Goal: Check status: Check status

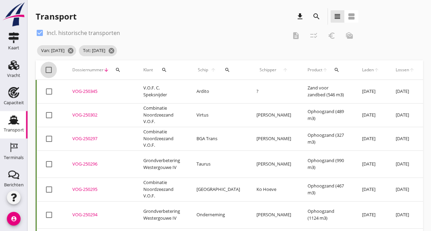
click at [46, 70] on div at bounding box center [49, 70] width 12 height 12
checkbox input "true"
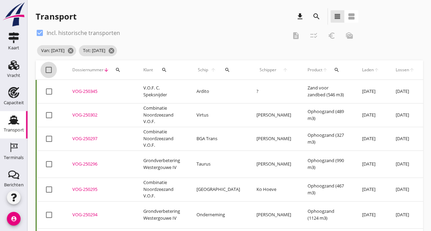
checkbox input "true"
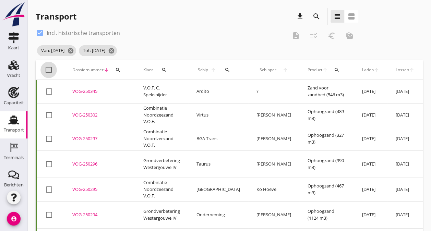
checkbox input "true"
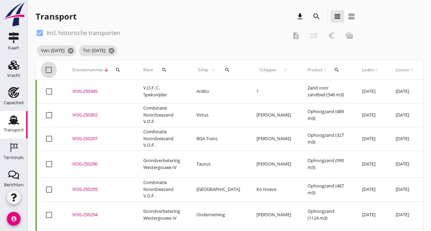
checkbox input "true"
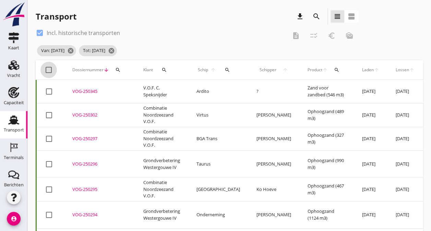
checkbox input "true"
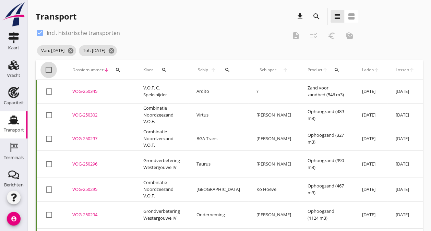
checkbox input "true"
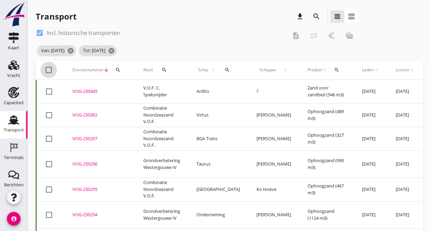
checkbox input "true"
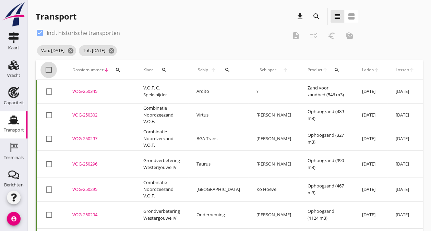
checkbox input "true"
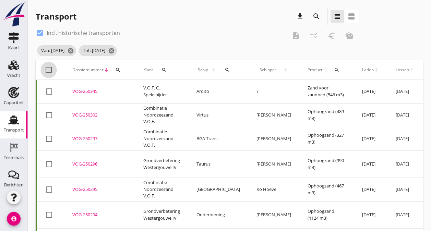
checkbox input "true"
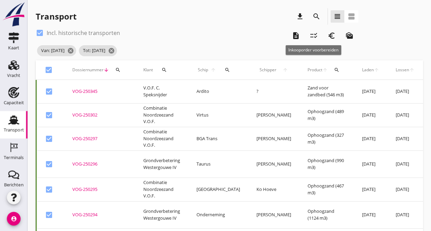
click at [317, 37] on icon "checklist_rtl" at bounding box center [314, 36] width 8 height 8
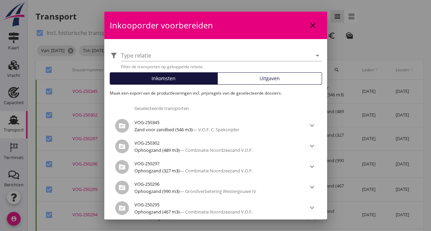
click at [309, 22] on icon "close" at bounding box center [313, 25] width 8 height 8
checkbox input "false"
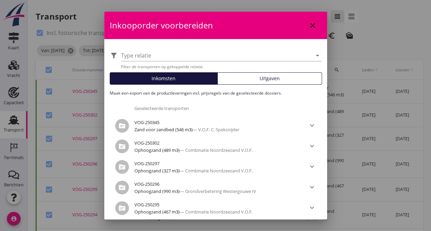
checkbox input "false"
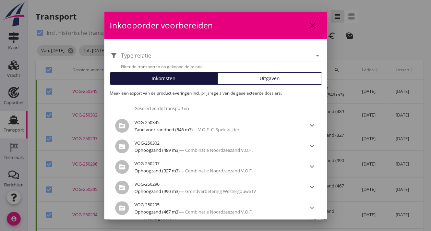
checkbox input "false"
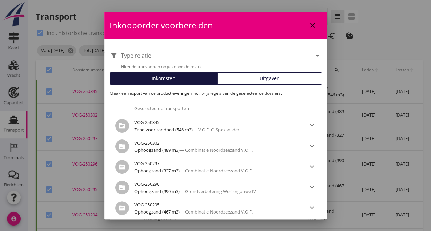
checkbox input "false"
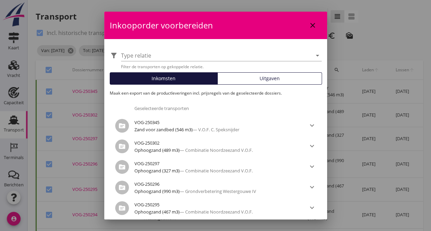
checkbox input "false"
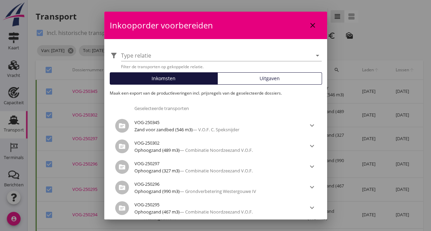
checkbox input "false"
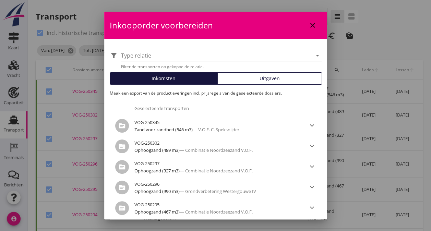
checkbox input "false"
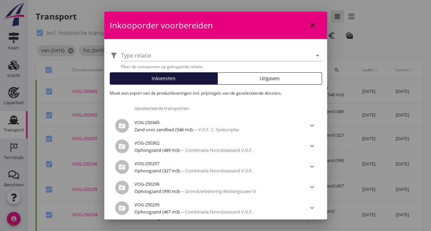
checkbox input "false"
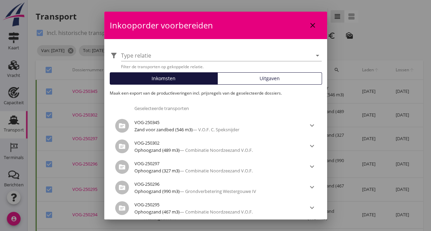
checkbox input "false"
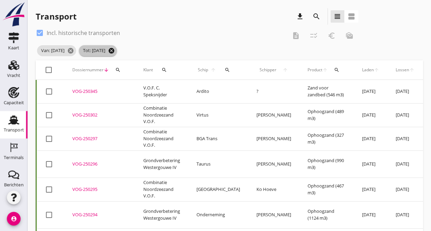
click at [115, 49] on icon "cancel" at bounding box center [111, 50] width 7 height 7
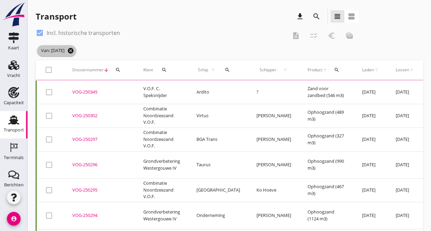
click at [74, 52] on icon "cancel" at bounding box center [70, 50] width 7 height 7
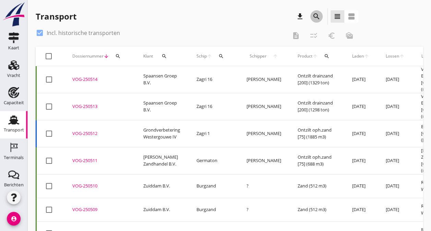
click at [320, 16] on icon "search" at bounding box center [316, 16] width 8 height 8
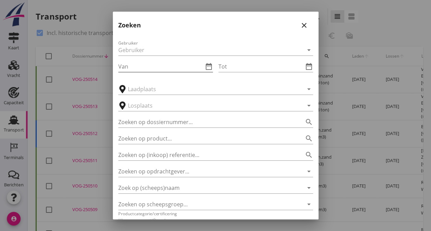
click at [206, 65] on icon "date_range" at bounding box center [209, 66] width 8 height 8
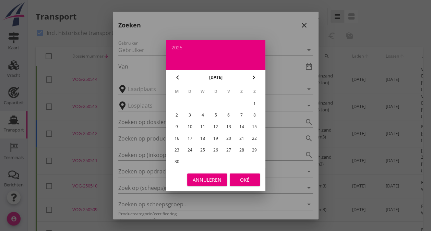
click at [254, 100] on div "1" at bounding box center [254, 103] width 11 height 11
type input "[DATE]"
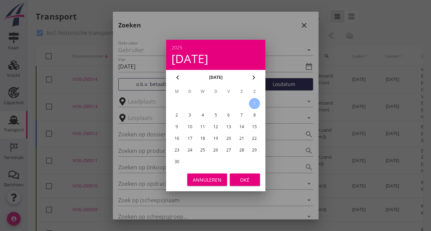
click at [245, 178] on div "Oké" at bounding box center [244, 179] width 19 height 7
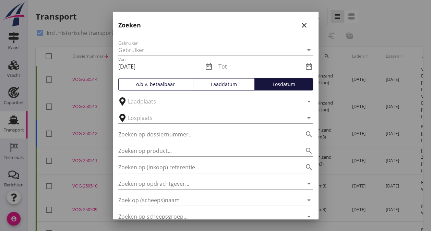
click at [301, 59] on div "Tot date_range" at bounding box center [265, 64] width 95 height 15
click at [265, 58] on div "Tot date_range" at bounding box center [265, 64] width 95 height 15
click at [240, 77] on div "Tot date_range" at bounding box center [265, 67] width 95 height 23
click at [229, 70] on input "Tot" at bounding box center [260, 66] width 85 height 11
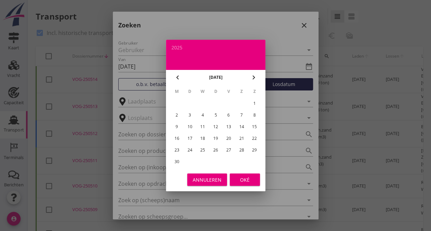
click at [181, 161] on div "30" at bounding box center [176, 161] width 11 height 11
type input "[DATE]"
click at [238, 180] on div "Oké" at bounding box center [244, 179] width 19 height 7
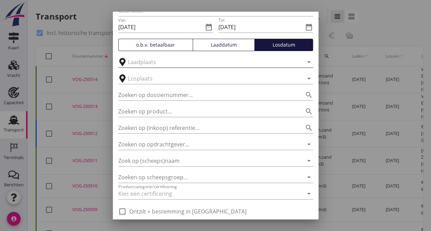
scroll to position [64, 0]
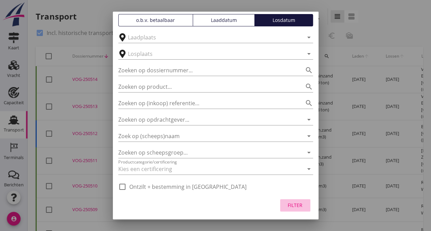
click at [287, 208] on div "Filter" at bounding box center [295, 205] width 19 height 7
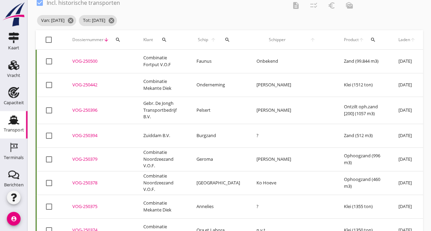
scroll to position [0, 0]
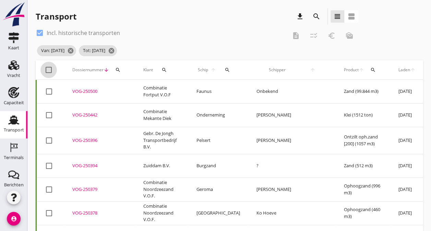
click at [46, 70] on div at bounding box center [49, 70] width 12 height 12
checkbox input "true"
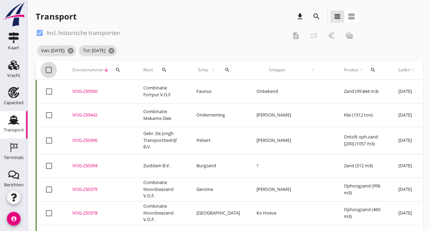
checkbox input "true"
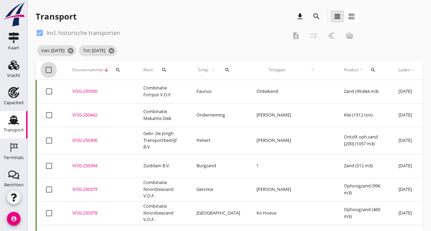
checkbox input "true"
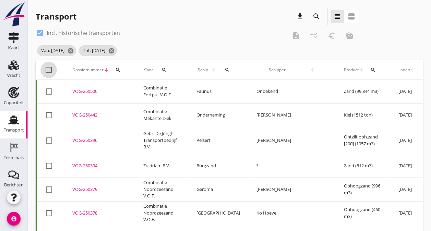
checkbox input "true"
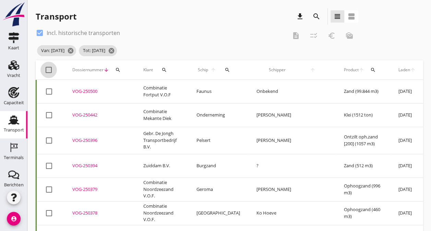
checkbox input "true"
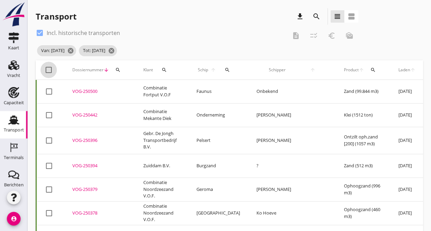
checkbox input "true"
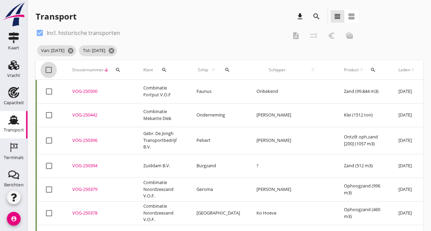
checkbox input "true"
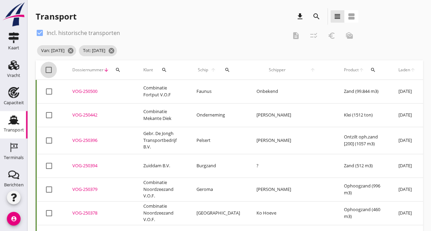
checkbox input "true"
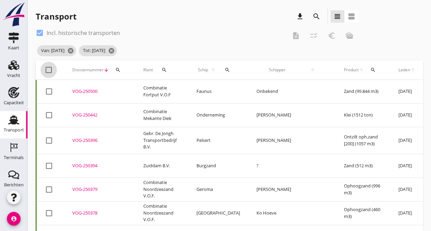
checkbox input "true"
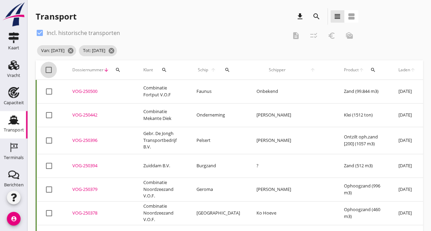
checkbox input "true"
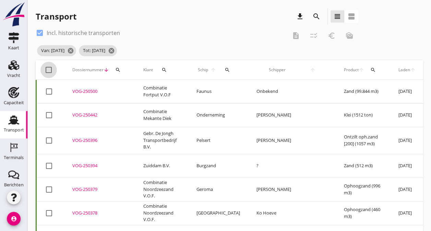
checkbox input "true"
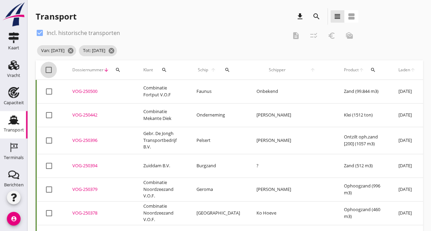
checkbox input "true"
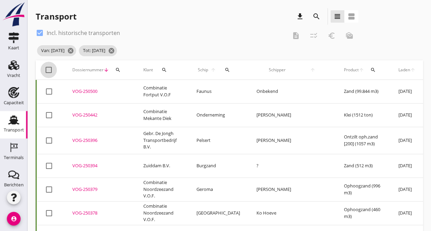
checkbox input "true"
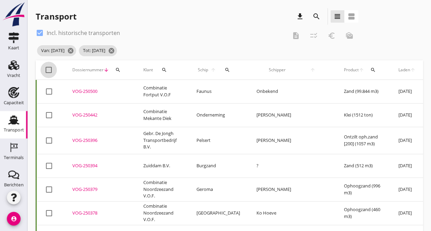
checkbox input "true"
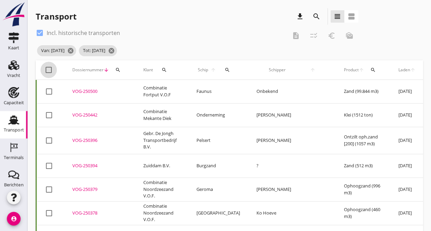
checkbox input "true"
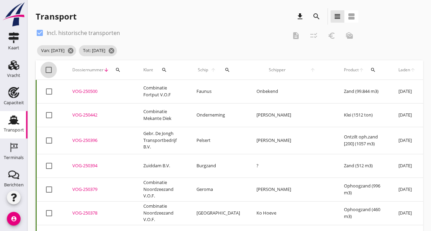
checkbox input "true"
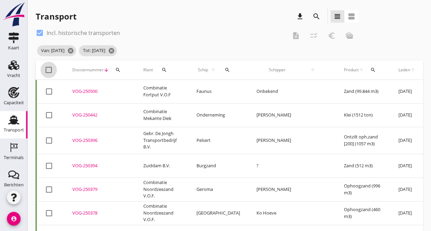
checkbox input "true"
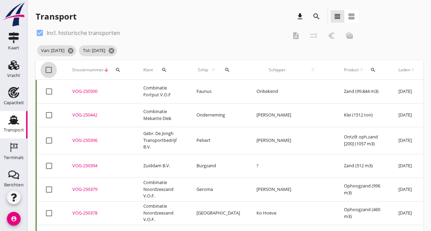
checkbox input "true"
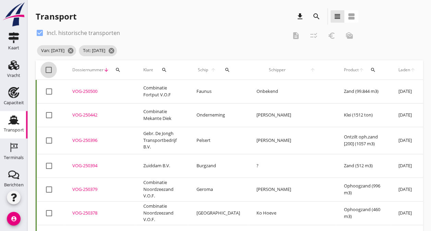
checkbox input "true"
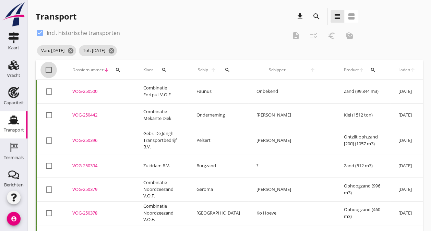
checkbox input "true"
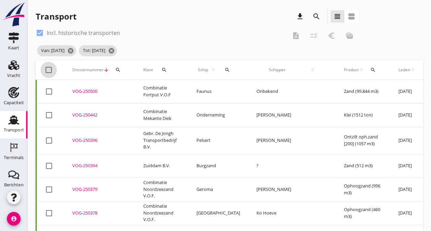
checkbox input "true"
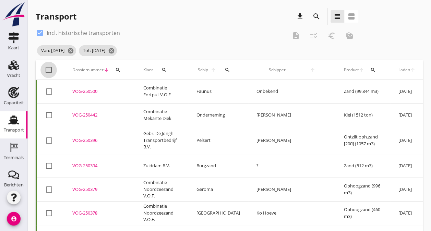
checkbox input "true"
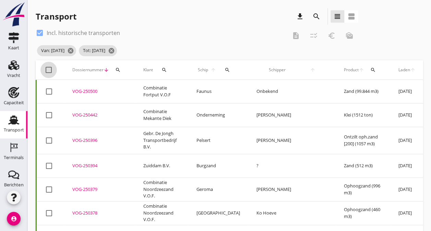
checkbox input "true"
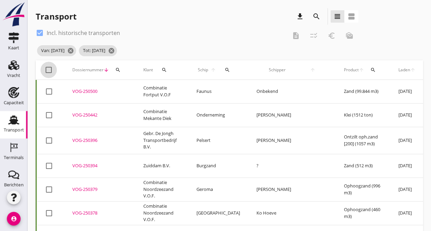
checkbox input "true"
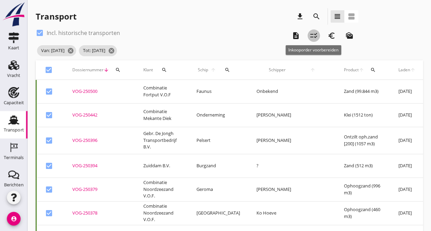
click at [311, 34] on icon "checklist_rtl" at bounding box center [314, 36] width 8 height 8
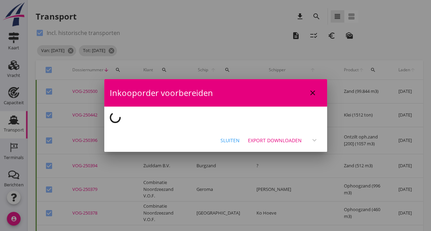
click at [318, 94] on div "close" at bounding box center [313, 93] width 12 height 8
checkbox input "false"
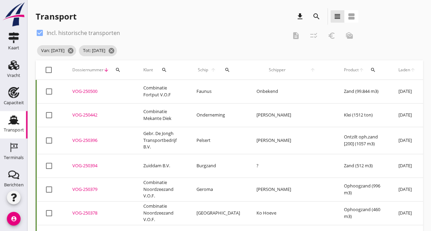
click at [169, 62] on div "Klant search" at bounding box center [161, 70] width 37 height 16
click at [13, 67] on use at bounding box center [13, 65] width 11 height 10
